Goal: Communication & Community: Answer question/provide support

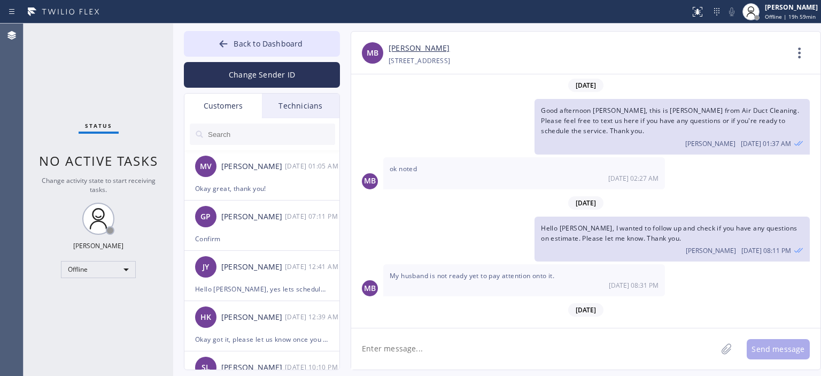
scroll to position [38, 0]
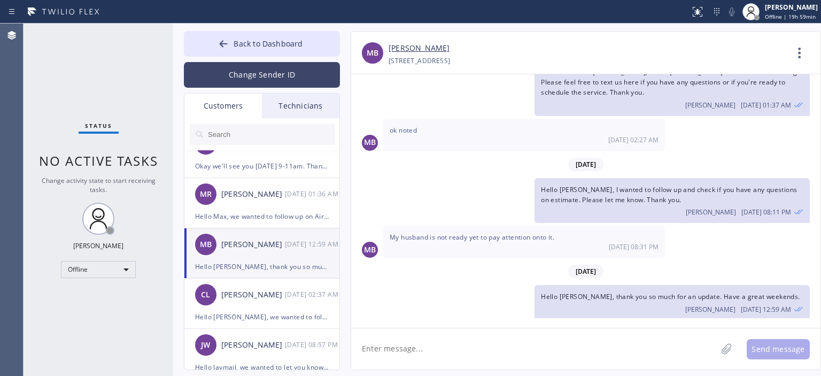
click at [268, 74] on button "Change Sender ID" at bounding box center [262, 75] width 156 height 26
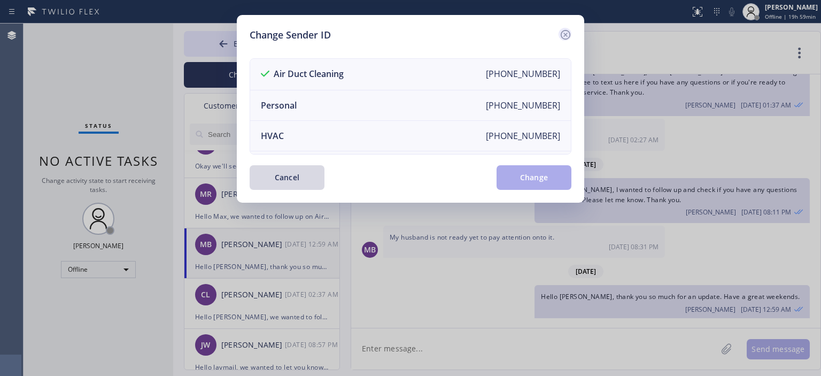
click at [568, 37] on icon at bounding box center [565, 34] width 13 height 13
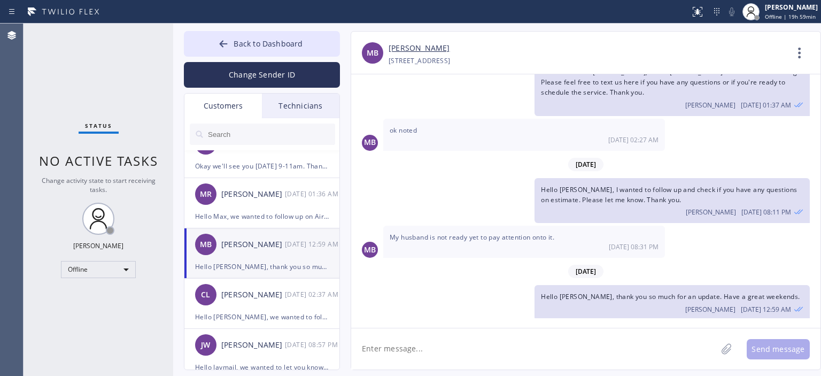
click at [242, 138] on input "text" at bounding box center [271, 133] width 128 height 21
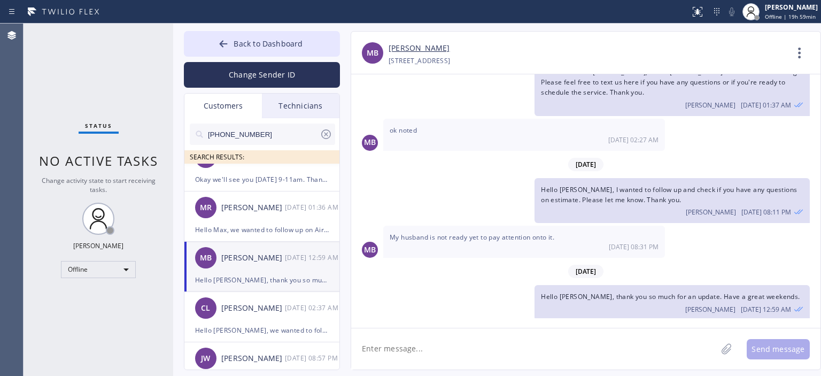
click at [282, 138] on input "[PHONE_NUMBER]" at bounding box center [263, 133] width 113 height 21
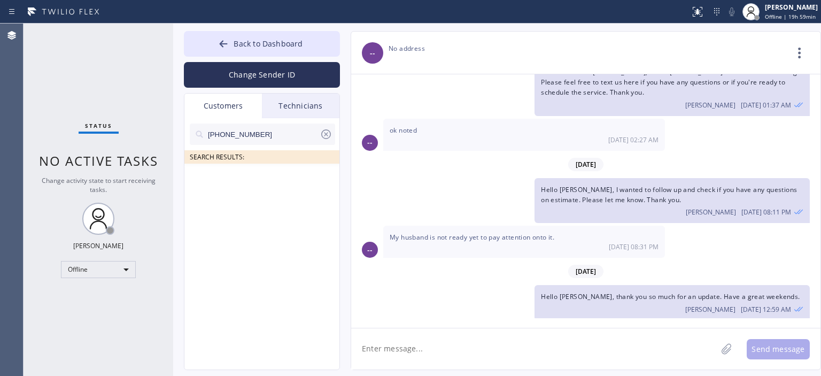
scroll to position [0, 0]
click at [247, 180] on div "[PERSON_NAME]" at bounding box center [253, 180] width 64 height 12
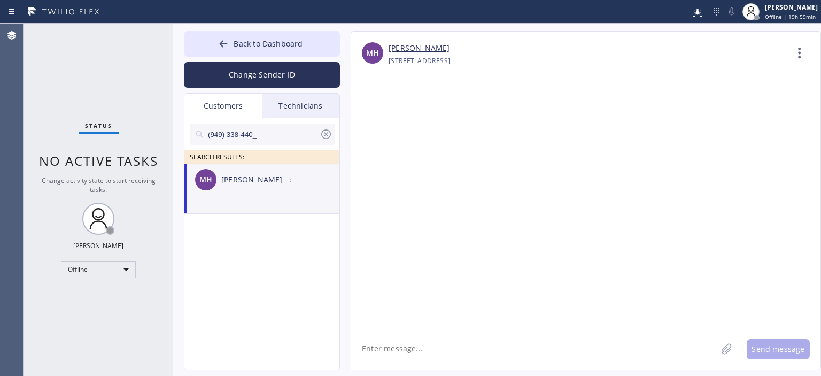
click at [459, 354] on textarea at bounding box center [534, 348] width 366 height 41
type textarea "h"
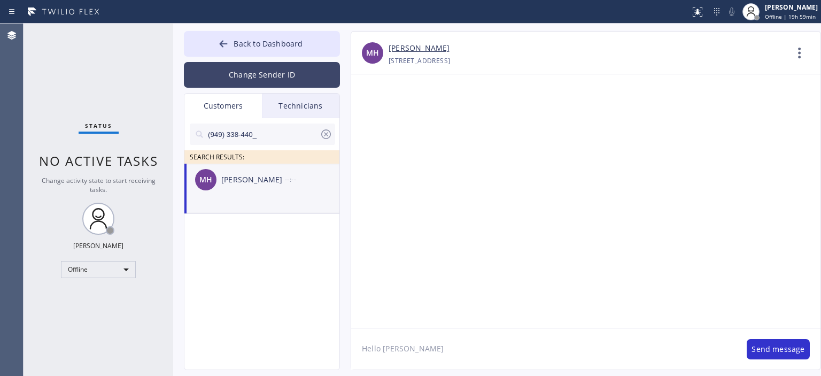
click at [284, 81] on button "Change Sender ID" at bounding box center [262, 75] width 156 height 26
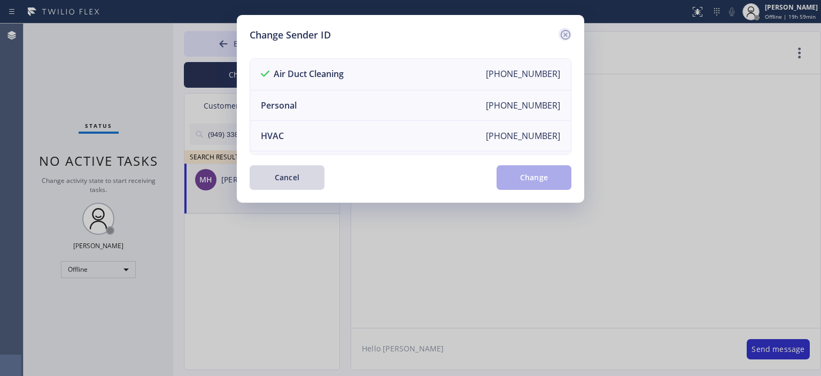
click at [562, 38] on icon at bounding box center [566, 35] width 10 height 10
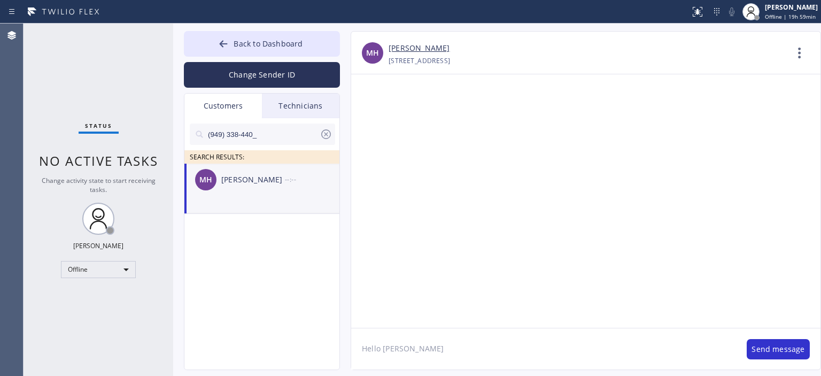
click at [430, 353] on textarea "Hello [PERSON_NAME]" at bounding box center [543, 348] width 385 height 41
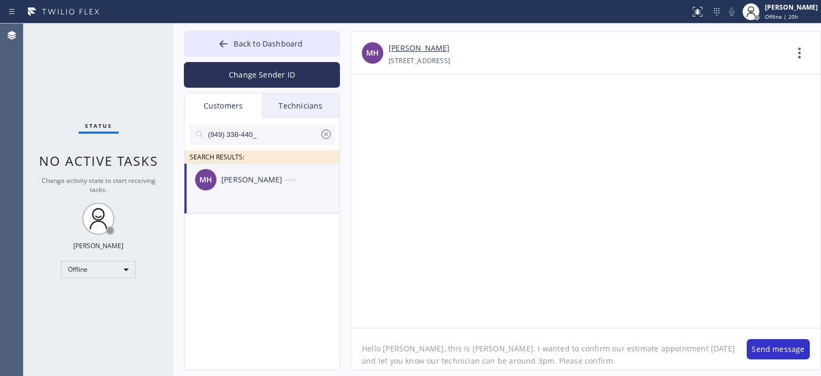
click at [430, 353] on textarea "Hello [PERSON_NAME], this is [PERSON_NAME]. I wanted to confirm our estimate ap…" at bounding box center [543, 348] width 385 height 41
type textarea "Hello [PERSON_NAME], this is [PERSON_NAME]. I wanted to confirm our estimate ap…"
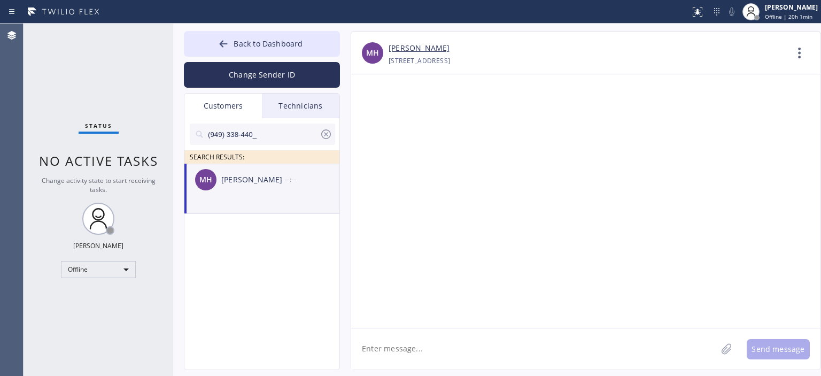
paste textarea "Hello [PERSON_NAME], this is [PERSON_NAME]. I wanted to confirm our estimate ap…"
type textarea "Hello [PERSON_NAME], this is [PERSON_NAME]. I wanted to confirm our estimate ap…"
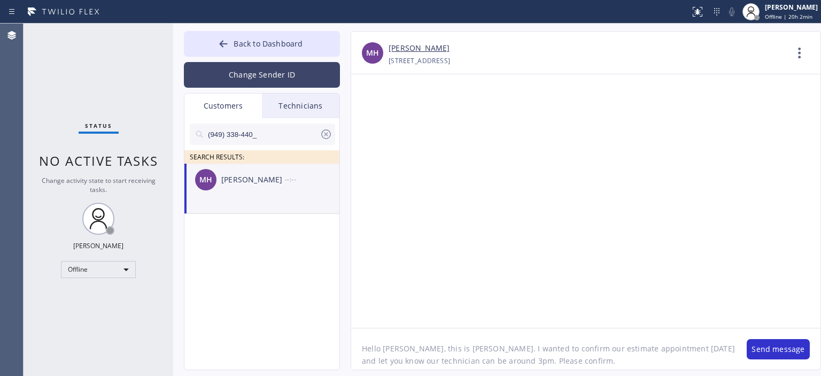
click at [316, 74] on button "Change Sender ID" at bounding box center [262, 75] width 156 height 26
click at [0, 0] on div "Air Duct Cleaning" at bounding box center [0, 0] width 0 height 0
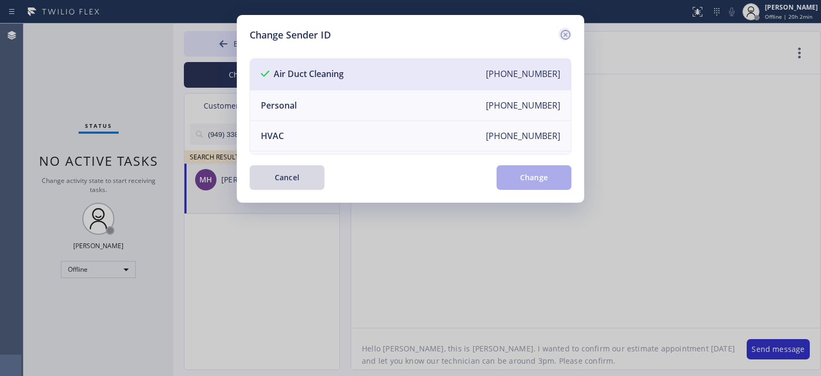
click at [568, 33] on icon at bounding box center [565, 34] width 13 height 13
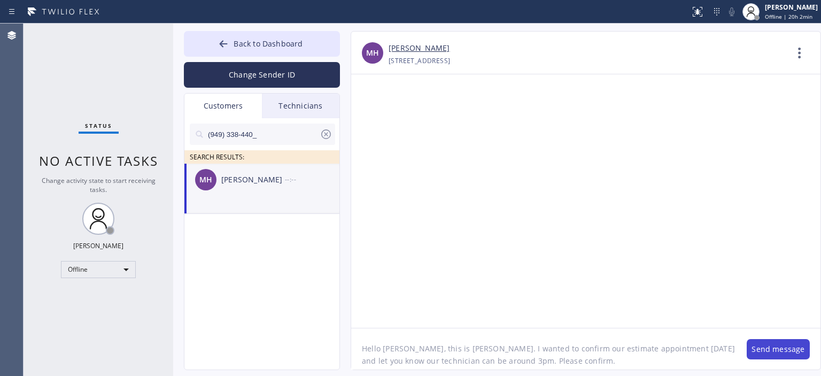
click at [780, 342] on button "Send message" at bounding box center [778, 349] width 63 height 20
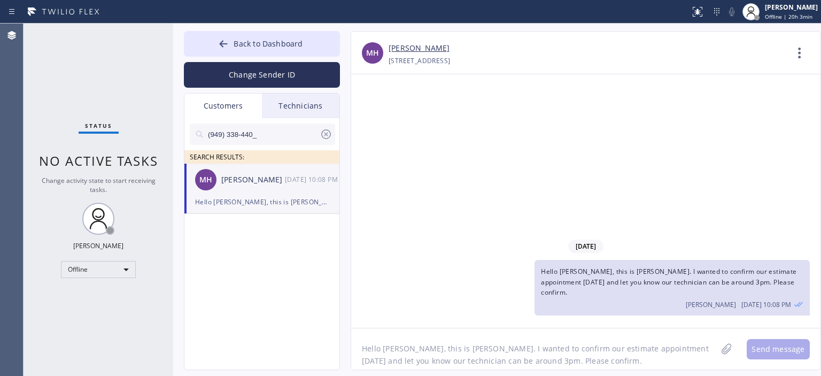
click at [795, 185] on div "[DATE] Hello [PERSON_NAME], this is [PERSON_NAME]. I wanted to confirm our esti…" at bounding box center [585, 200] width 469 height 253
click at [71, 79] on div "Status No active tasks Change activity state to start receiving tasks. [PERSON_…" at bounding box center [99, 200] width 150 height 352
click at [325, 137] on icon at bounding box center [326, 134] width 13 height 13
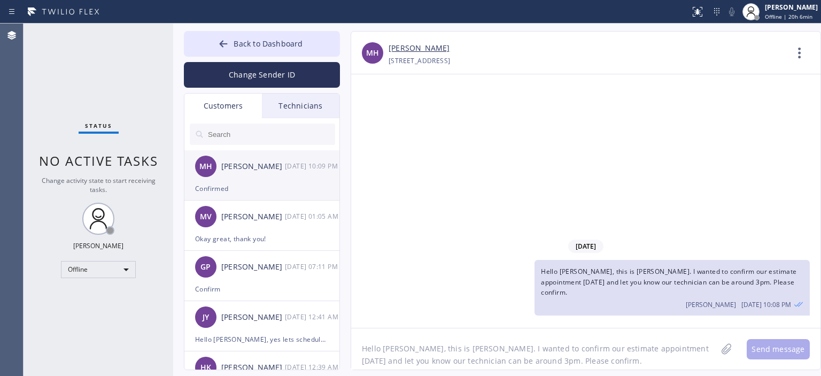
click at [265, 170] on div "[PERSON_NAME]" at bounding box center [253, 166] width 64 height 12
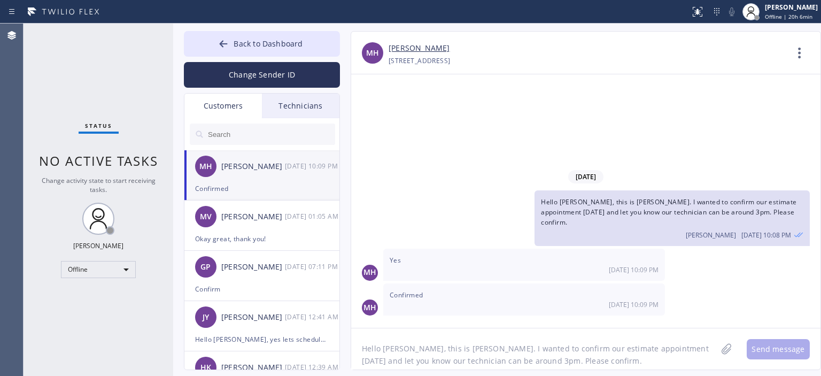
click at [62, 83] on div "Status No active tasks Change activity state to start receiving tasks. [PERSON_…" at bounding box center [99, 200] width 150 height 352
